Goal: Understand process/instructions: Learn how to perform a task or action

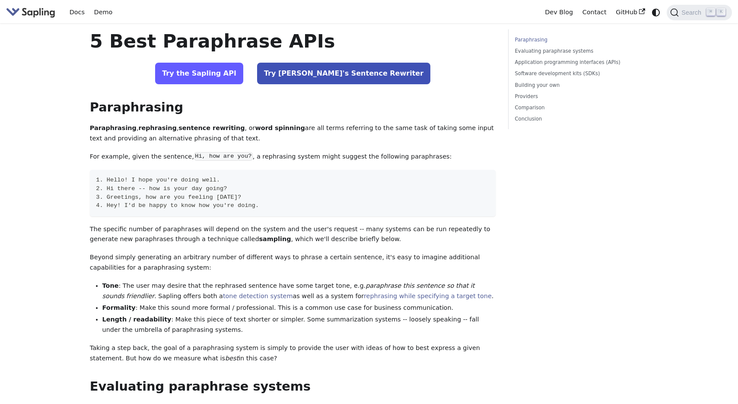
click at [241, 81] on link "Try the Sapling API" at bounding box center [199, 74] width 88 height 22
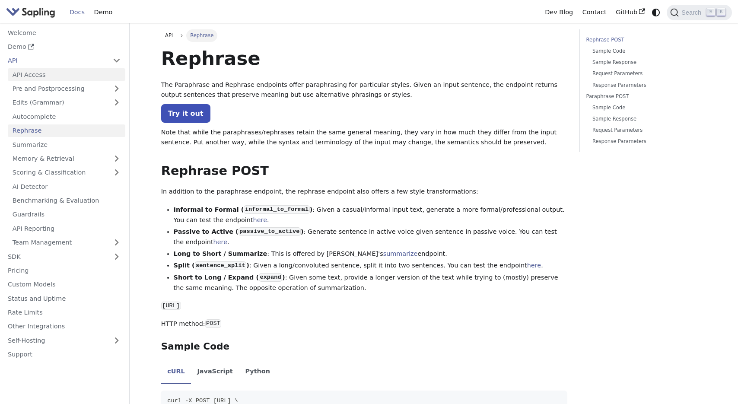
click at [68, 76] on link "API Access" at bounding box center [67, 74] width 118 height 13
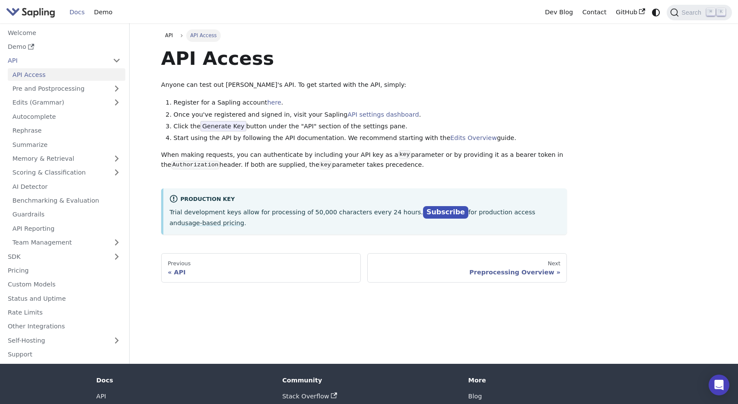
click at [212, 128] on span "Generate Key" at bounding box center [223, 126] width 46 height 10
click at [267, 104] on link "here" at bounding box center [274, 102] width 14 height 7
